Goal: Obtain resource: Obtain resource

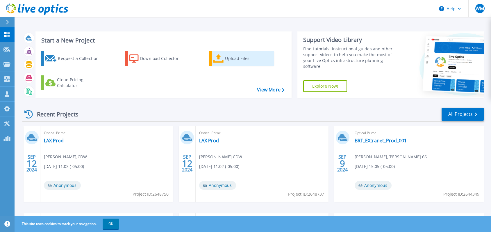
click at [238, 60] on div "Upload Files" at bounding box center [248, 59] width 46 height 12
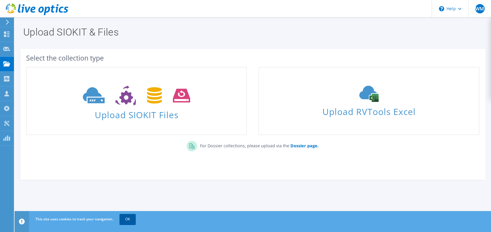
click at [123, 219] on link "OK" at bounding box center [127, 219] width 16 height 10
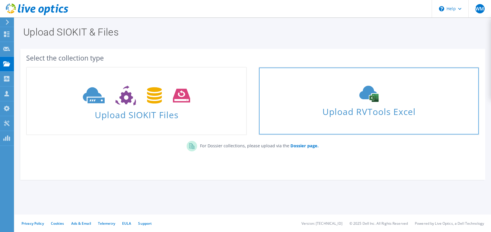
click at [349, 104] on span "Upload RVTools Excel" at bounding box center [368, 110] width 219 height 12
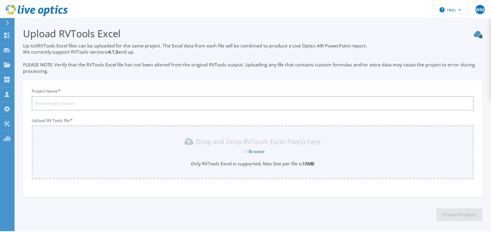
scroll to position [26, 0]
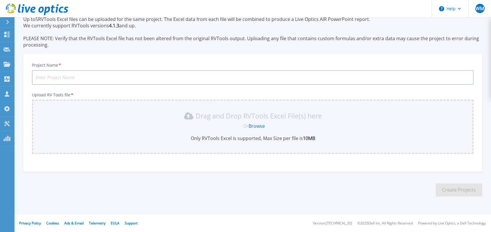
click at [50, 78] on input "Project Name *" at bounding box center [252, 77] width 441 height 15
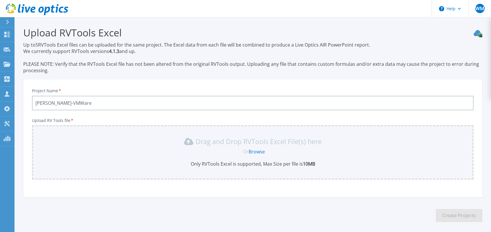
click at [151, 150] on div "Or Browse" at bounding box center [254, 151] width 432 height 6
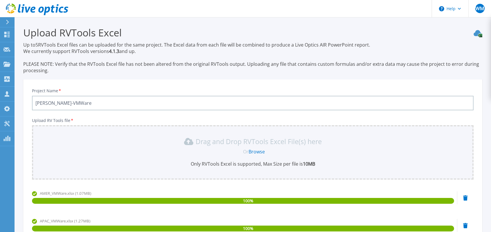
drag, startPoint x: 52, startPoint y: 102, endPoint x: 87, endPoint y: 102, distance: 35.2
click at [87, 102] on input "Worley AMER-VMWare" at bounding box center [252, 103] width 441 height 15
drag, startPoint x: 53, startPoint y: 101, endPoint x: 94, endPoint y: 103, distance: 41.6
click at [94, 103] on input "Worley Edge Locations" at bounding box center [252, 103] width 441 height 15
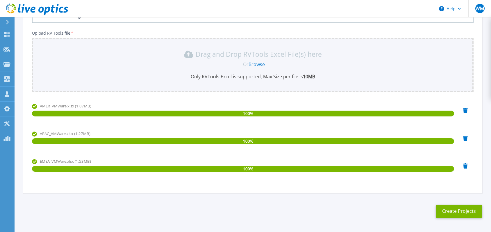
scroll to position [108, 0]
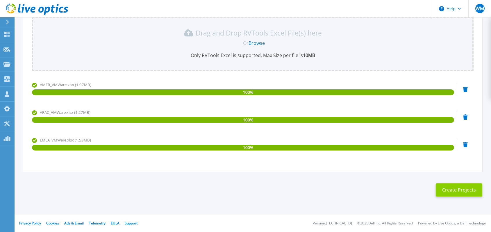
type input "[PERSON_NAME] Edge Sites"
click at [456, 189] on button "Create Projects" at bounding box center [458, 189] width 46 height 13
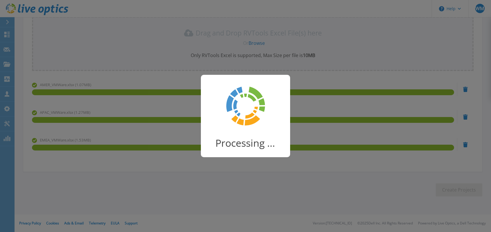
scroll to position [44, 0]
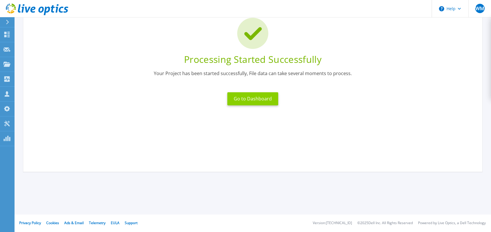
click at [256, 101] on button "Go to Dashboard" at bounding box center [252, 98] width 51 height 13
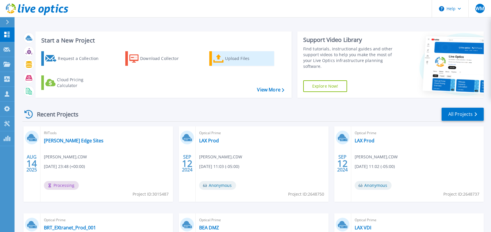
click at [224, 60] on link "Upload Files" at bounding box center [241, 58] width 65 height 15
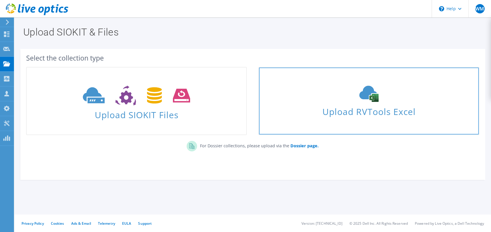
click at [353, 98] on icon at bounding box center [368, 93] width 87 height 16
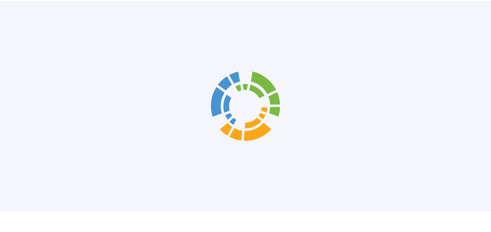
scroll to position [26, 0]
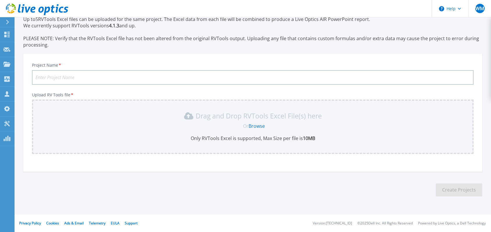
click at [50, 75] on input "Project Name *" at bounding box center [252, 77] width 441 height 15
type input "[PERSON_NAME] AVS"
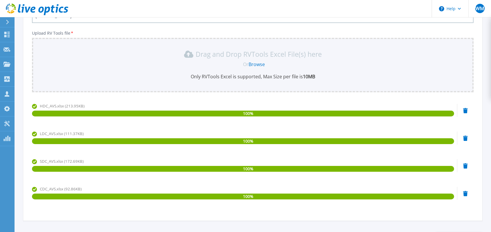
scroll to position [136, 0]
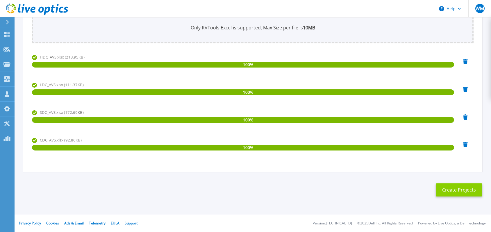
click at [457, 188] on button "Create Projects" at bounding box center [458, 189] width 46 height 13
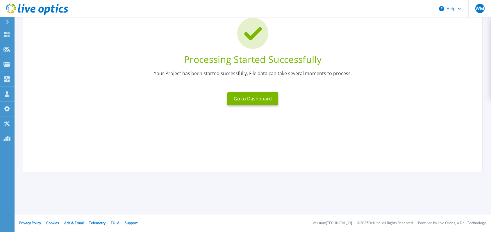
scroll to position [0, 0]
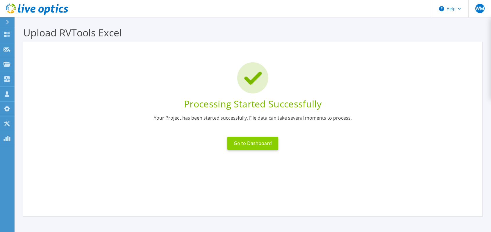
click at [244, 144] on button "Go to Dashboard" at bounding box center [252, 143] width 51 height 13
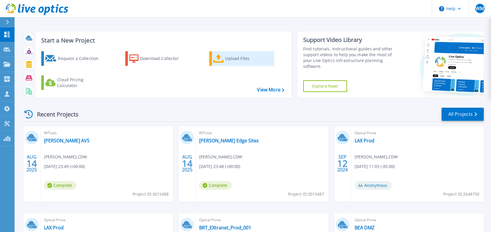
click at [223, 58] on icon at bounding box center [218, 58] width 10 height 8
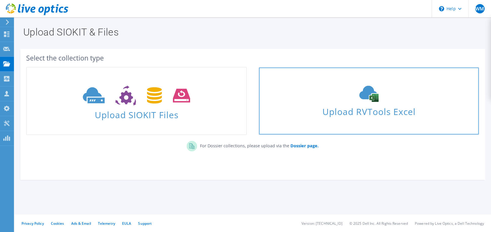
click at [365, 100] on icon at bounding box center [368, 93] width 87 height 16
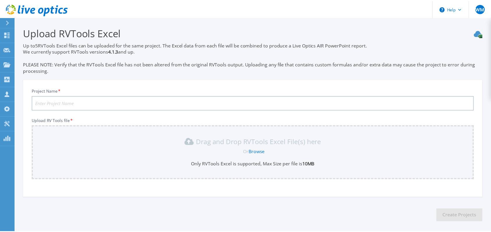
scroll to position [26, 0]
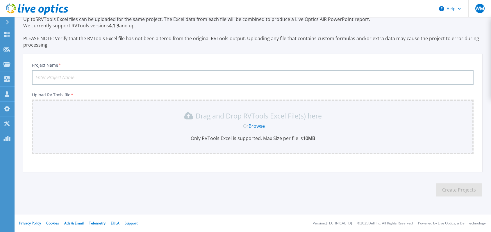
click at [64, 79] on input "Project Name *" at bounding box center [252, 77] width 441 height 15
type input "[PERSON_NAME] VCF"
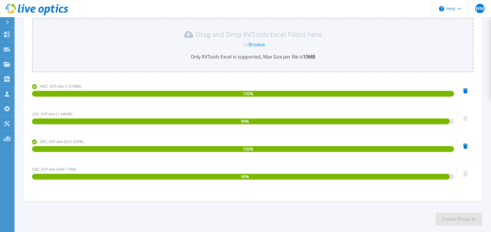
scroll to position [136, 0]
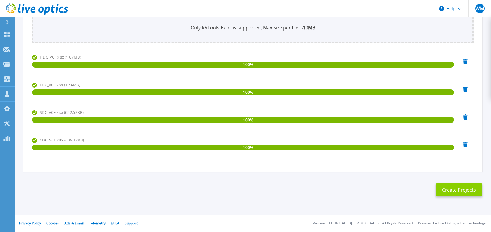
click at [455, 191] on button "Create Projects" at bounding box center [458, 189] width 46 height 13
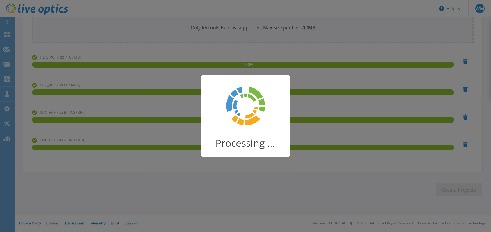
scroll to position [44, 0]
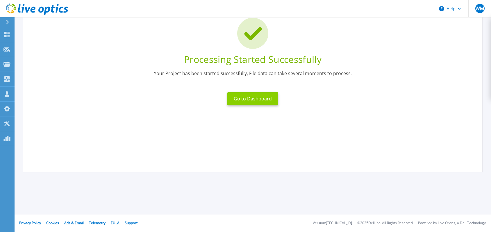
click at [246, 98] on button "Go to Dashboard" at bounding box center [252, 98] width 51 height 13
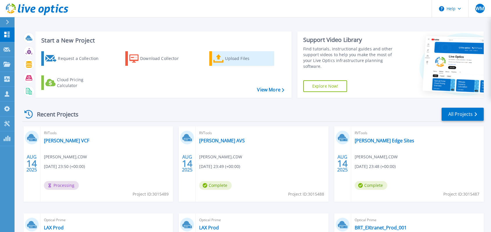
click at [222, 58] on icon at bounding box center [218, 58] width 10 height 8
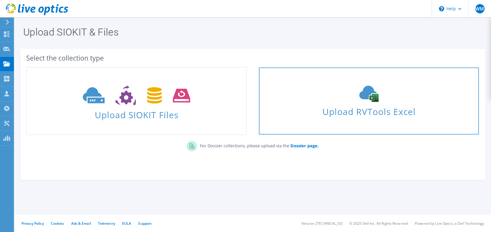
click at [359, 106] on span "Upload RVTools Excel" at bounding box center [368, 110] width 219 height 12
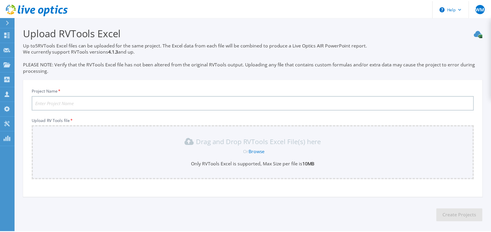
scroll to position [26, 0]
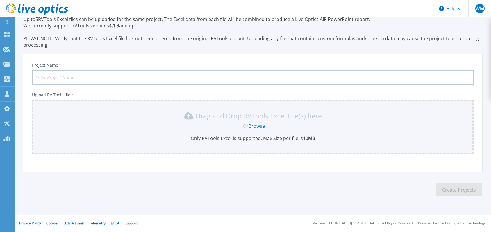
click at [52, 74] on input "Project Name *" at bounding box center [252, 77] width 441 height 15
type input "[PERSON_NAME] VDI"
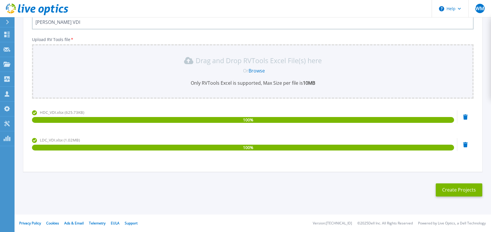
scroll to position [108, 0]
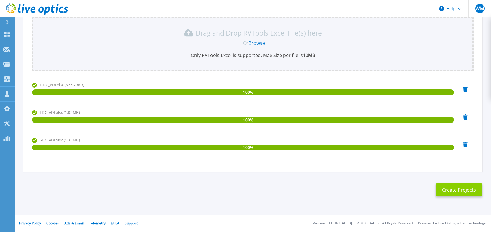
click at [456, 191] on button "Create Projects" at bounding box center [458, 189] width 46 height 13
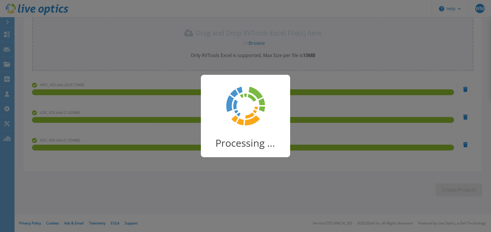
scroll to position [44, 0]
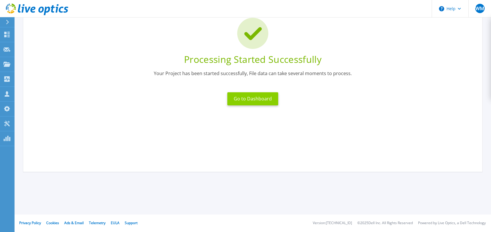
click at [245, 97] on button "Go to Dashboard" at bounding box center [252, 98] width 51 height 13
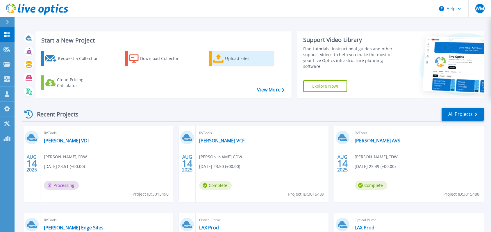
click at [222, 59] on icon at bounding box center [218, 58] width 10 height 8
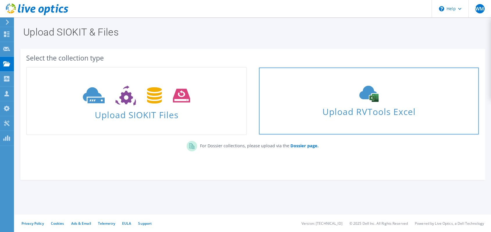
click at [365, 98] on use at bounding box center [368, 94] width 19 height 16
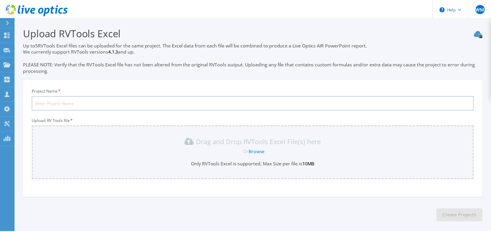
scroll to position [26, 0]
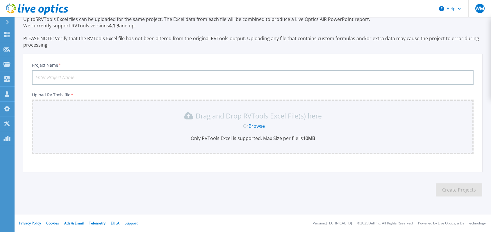
click at [49, 77] on input "Project Name *" at bounding box center [252, 77] width 441 height 15
type input "Worley VXRAIL"
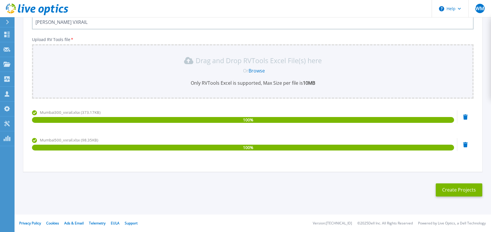
scroll to position [108, 0]
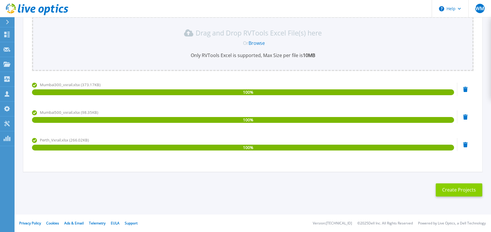
click at [453, 190] on button "Create Projects" at bounding box center [458, 189] width 46 height 13
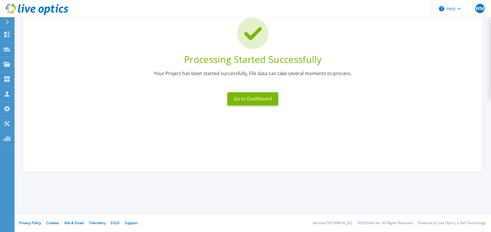
scroll to position [15, 0]
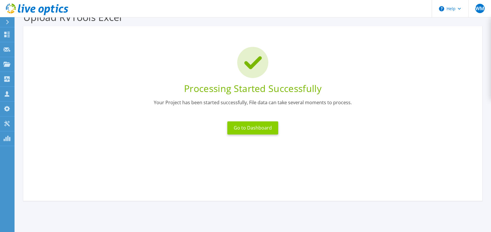
click at [245, 129] on button "Go to Dashboard" at bounding box center [252, 127] width 51 height 13
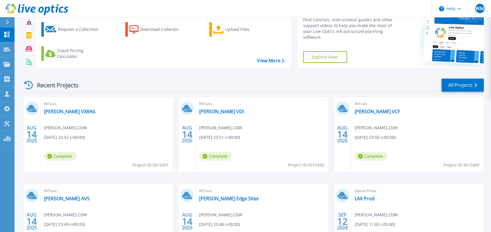
scroll to position [58, 0]
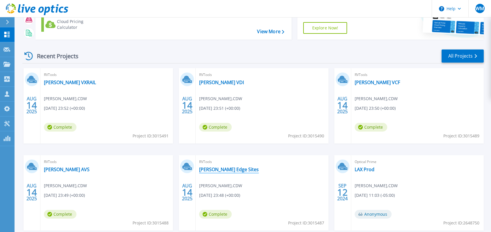
click at [205, 168] on link "[PERSON_NAME] Edge Sites" at bounding box center [229, 169] width 60 height 6
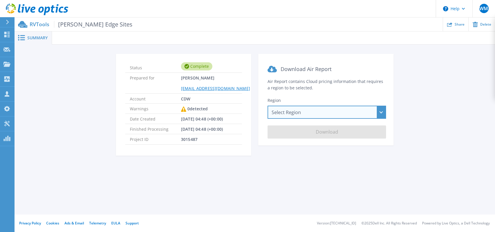
click at [307, 113] on div "Select Region Asia Pacific (Hong Kong) Asia Pacific (Mumbai) Asia Pacific (Seou…" at bounding box center [327, 111] width 119 height 13
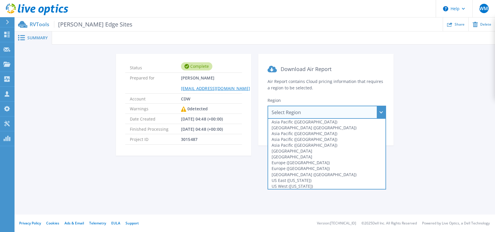
click at [93, 170] on div "Status Complete Prepared for Wright Matt mattwri@cdw.com Account CDW Warnings 0…" at bounding box center [255, 107] width 481 height 127
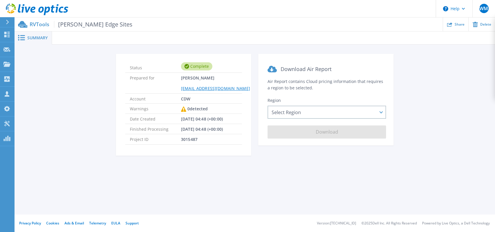
click at [35, 37] on span "Summary" at bounding box center [37, 38] width 20 height 4
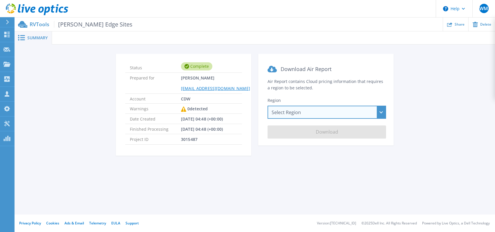
click at [320, 117] on div "Select Region Asia Pacific (Hong Kong) Asia Pacific (Mumbai) Asia Pacific (Seou…" at bounding box center [327, 111] width 119 height 13
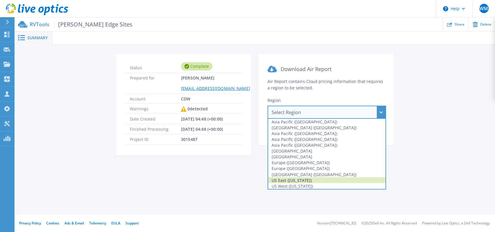
click at [306, 181] on div "US East (Virginia)" at bounding box center [326, 180] width 117 height 6
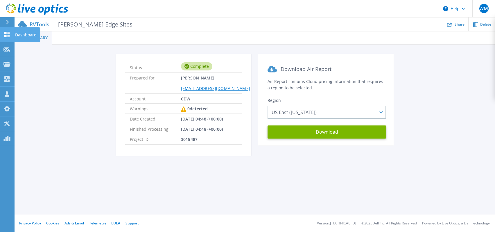
click at [8, 34] on icon at bounding box center [7, 35] width 6 height 6
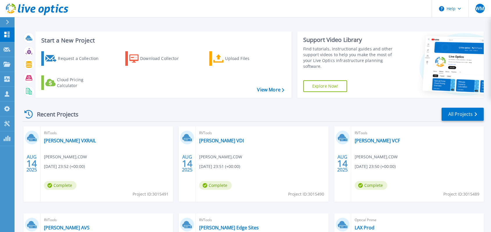
scroll to position [58, 0]
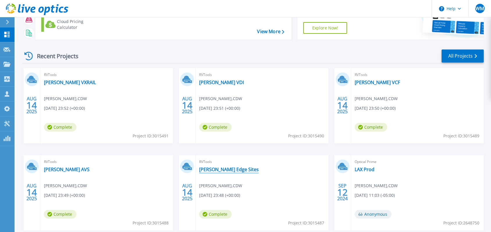
click at [206, 166] on link "[PERSON_NAME] Edge Sites" at bounding box center [229, 169] width 60 height 6
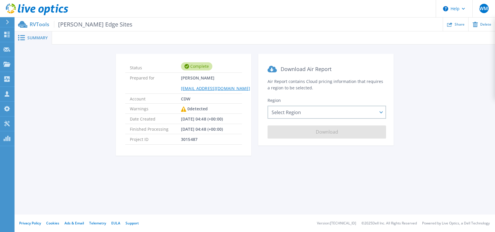
click at [29, 40] on span "Summary" at bounding box center [37, 38] width 20 height 4
click at [24, 39] on icon at bounding box center [21, 38] width 7 height 6
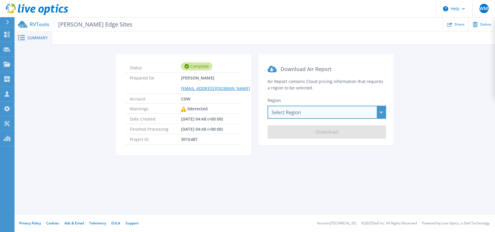
click at [300, 114] on div "Select Region Asia Pacific (Hong Kong) Asia Pacific (Mumbai) Asia Pacific (Seou…" at bounding box center [327, 111] width 119 height 13
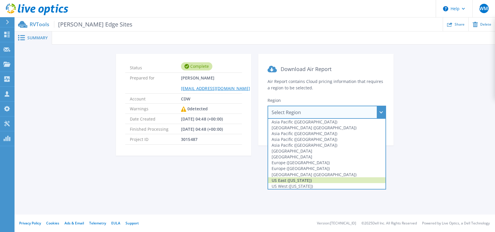
click at [301, 180] on div "US East (Virginia)" at bounding box center [326, 180] width 117 height 6
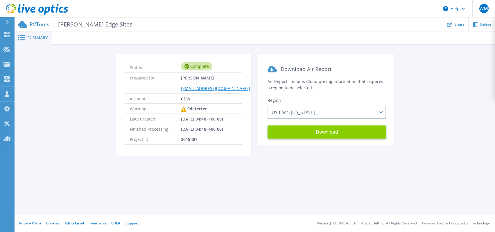
click at [316, 137] on button "Download" at bounding box center [327, 131] width 119 height 13
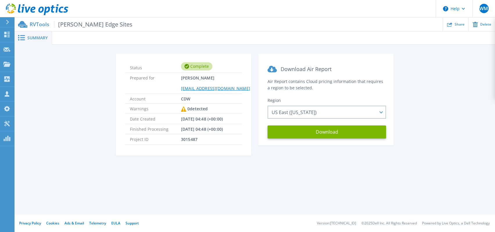
click at [44, 37] on span "Summary" at bounding box center [37, 38] width 20 height 4
click at [42, 25] on p "RVTools Worley Edge Sites" at bounding box center [81, 24] width 103 height 7
click at [8, 23] on icon at bounding box center [7, 22] width 3 height 5
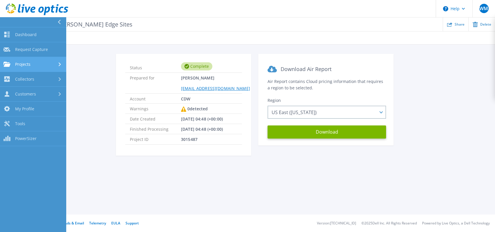
click at [60, 64] on icon at bounding box center [60, 64] width 2 height 4
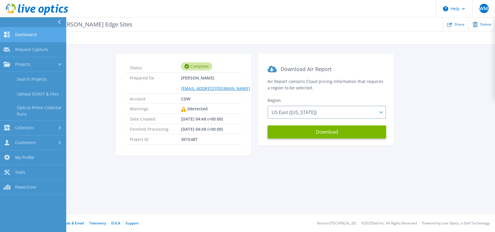
click at [24, 32] on span "Dashboard" at bounding box center [25, 34] width 21 height 5
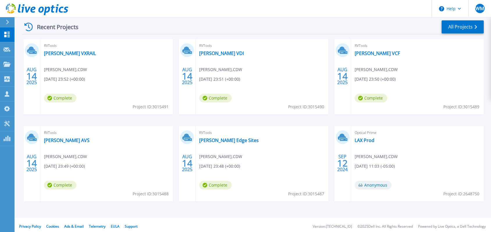
scroll to position [90, 0]
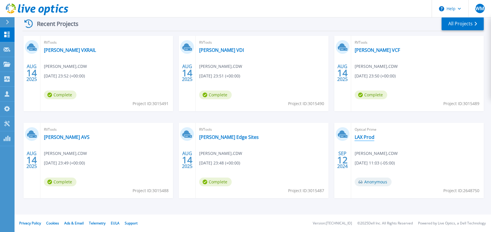
click at [361, 137] on link "LAX Prod" at bounding box center [364, 137] width 20 height 6
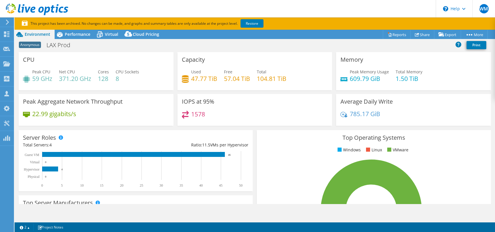
select select "USD"
click at [64, 33] on icon at bounding box center [60, 34] width 10 height 10
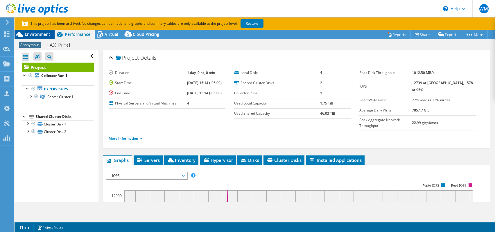
click at [38, 33] on span "Environment" at bounding box center [38, 34] width 26 height 6
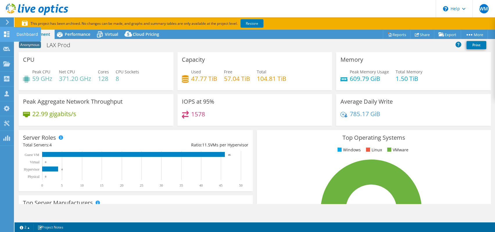
click at [6, 33] on icon at bounding box center [6, 34] width 7 height 6
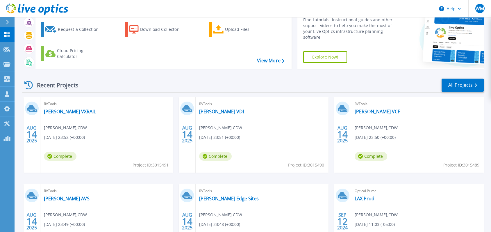
scroll to position [87, 0]
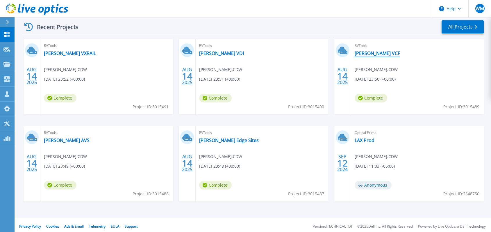
click at [370, 54] on link "[PERSON_NAME] VCF" at bounding box center [376, 53] width 45 height 6
